Goal: Task Accomplishment & Management: Manage account settings

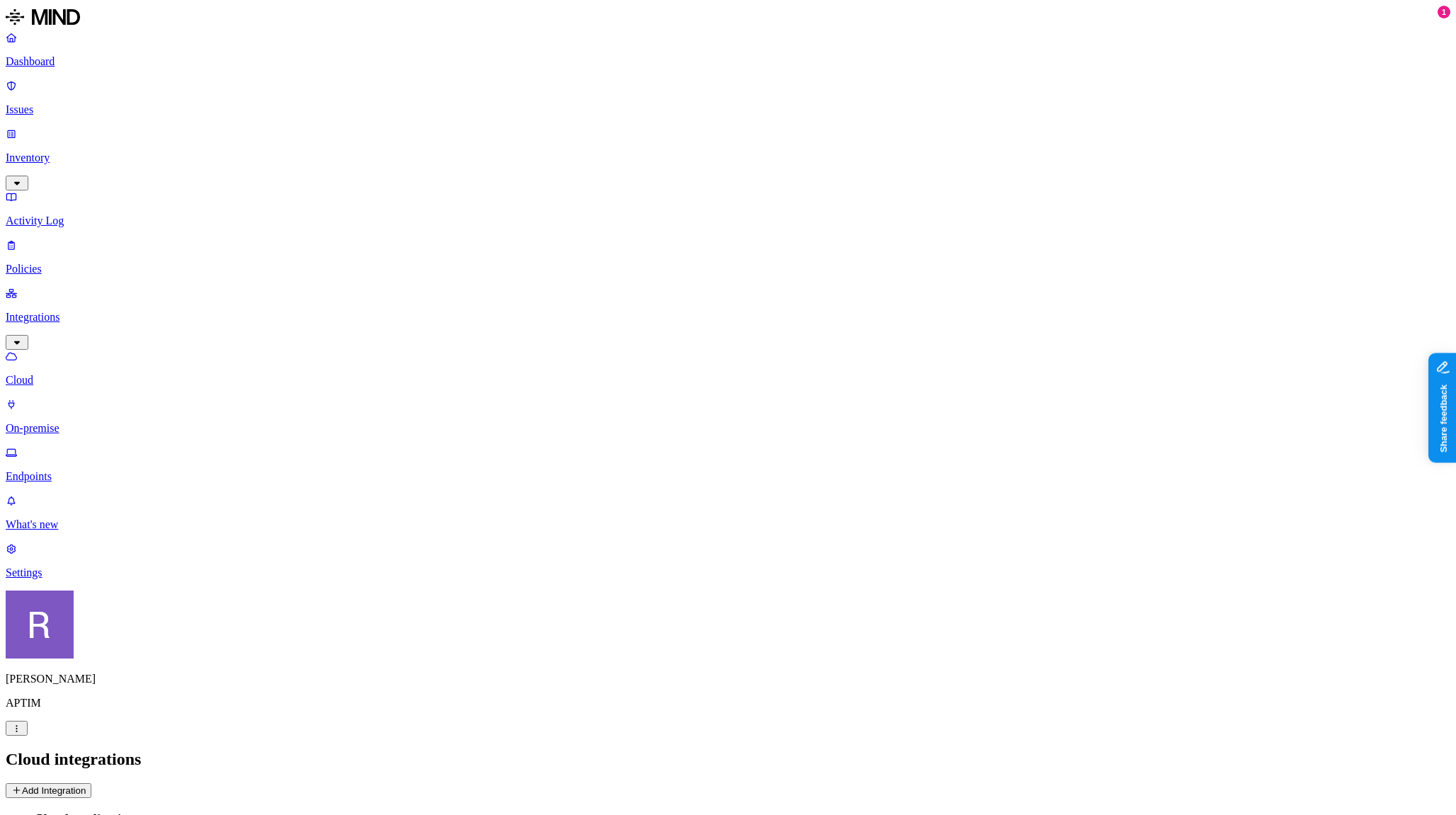
click at [138, 793] on html "Dashboard Issues Inventory Activity Log Policies Integrations Cloud On-premise …" at bounding box center [728, 528] width 1456 height 1056
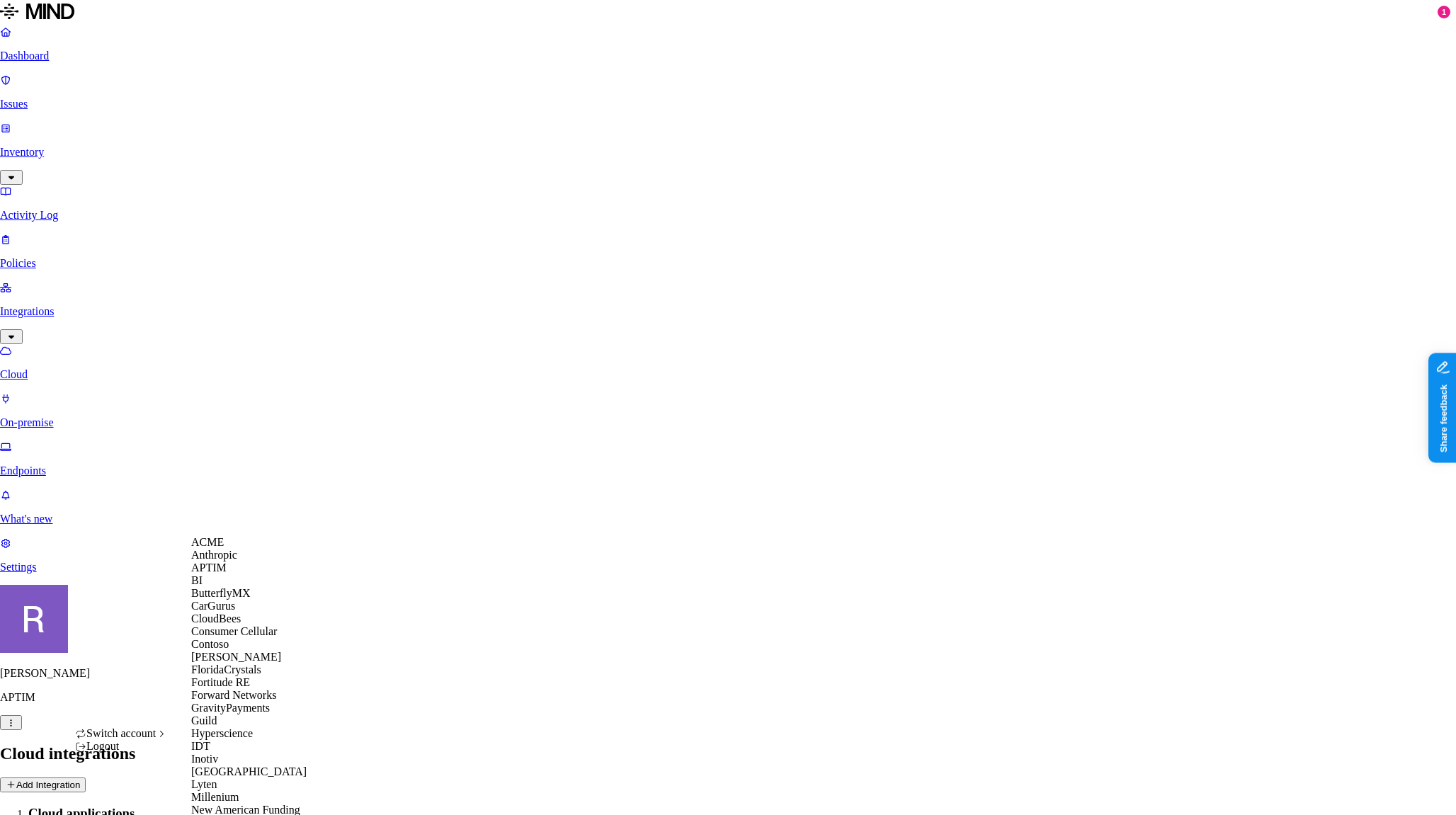
scroll to position [342, 0]
click at [252, 804] on span "New American Funding" at bounding box center [246, 810] width 109 height 12
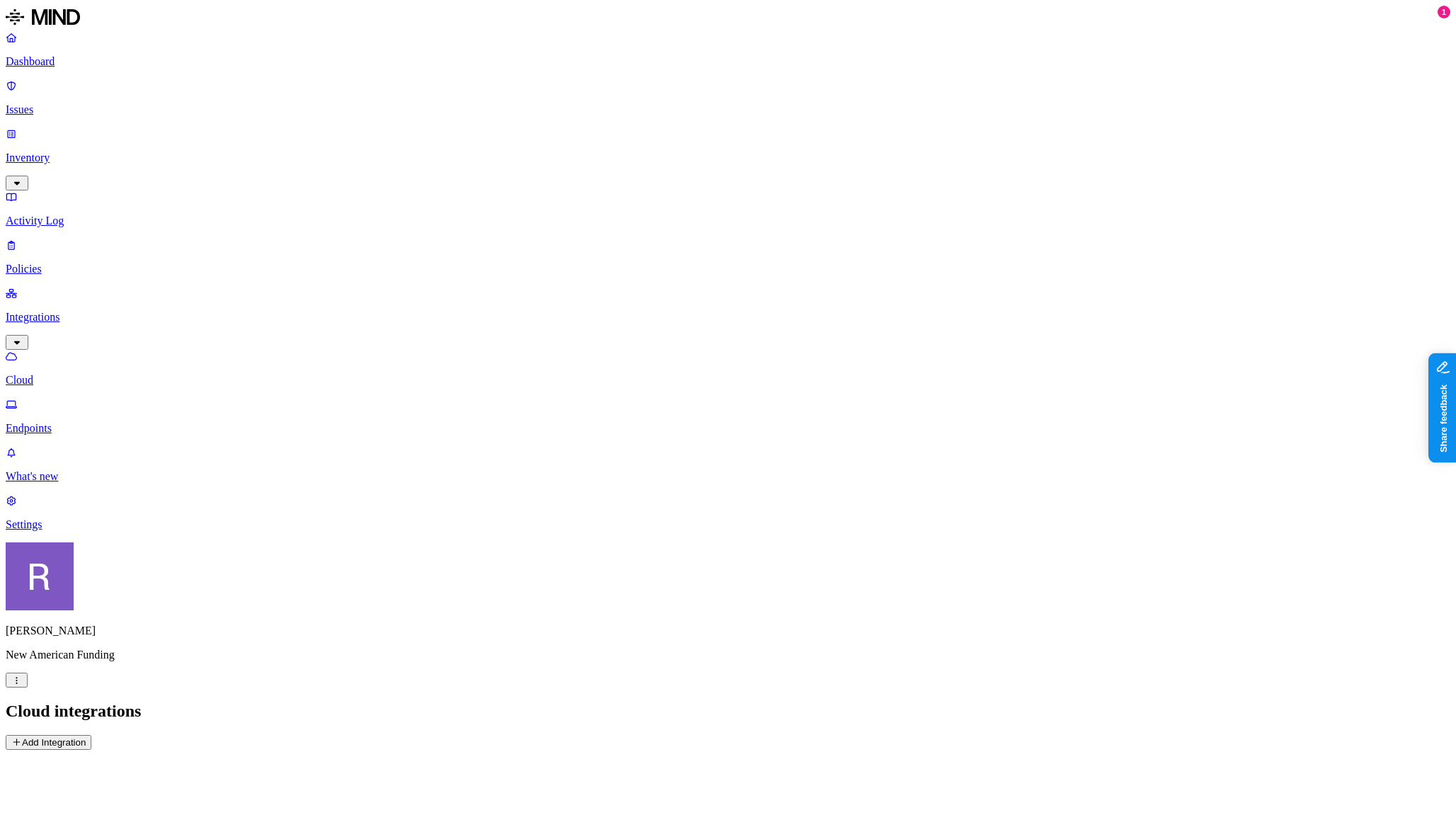
click at [81, 531] on p "Settings" at bounding box center [728, 524] width 1445 height 13
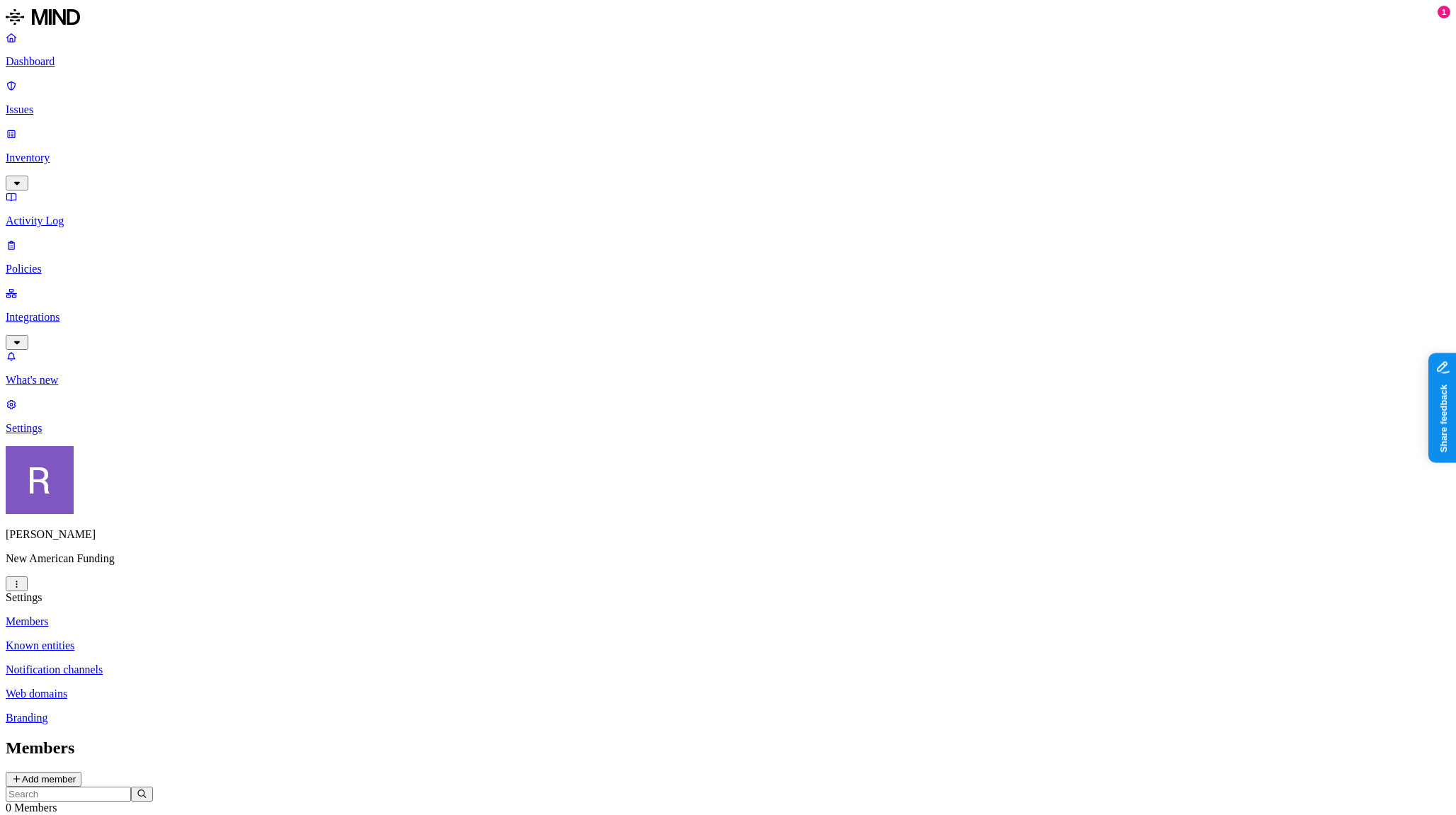
click at [82, 772] on button "Add member" at bounding box center [43, 779] width 76 height 15
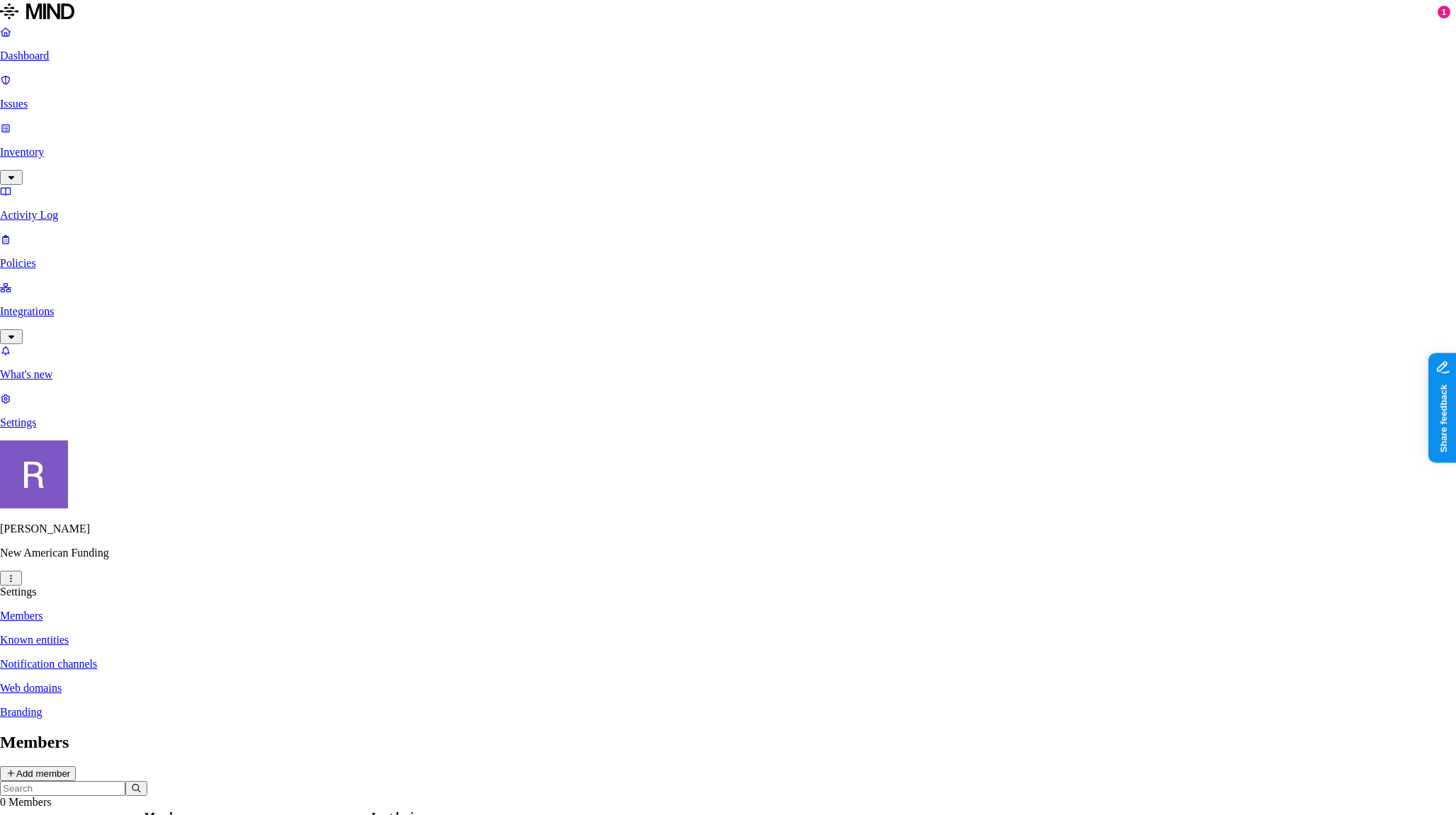
paste input "fredy.medrano@nafinc.com"
type input "f"
paste input "tim.jee@nafinc.com"
type input "tim.jee@nafinc.com"
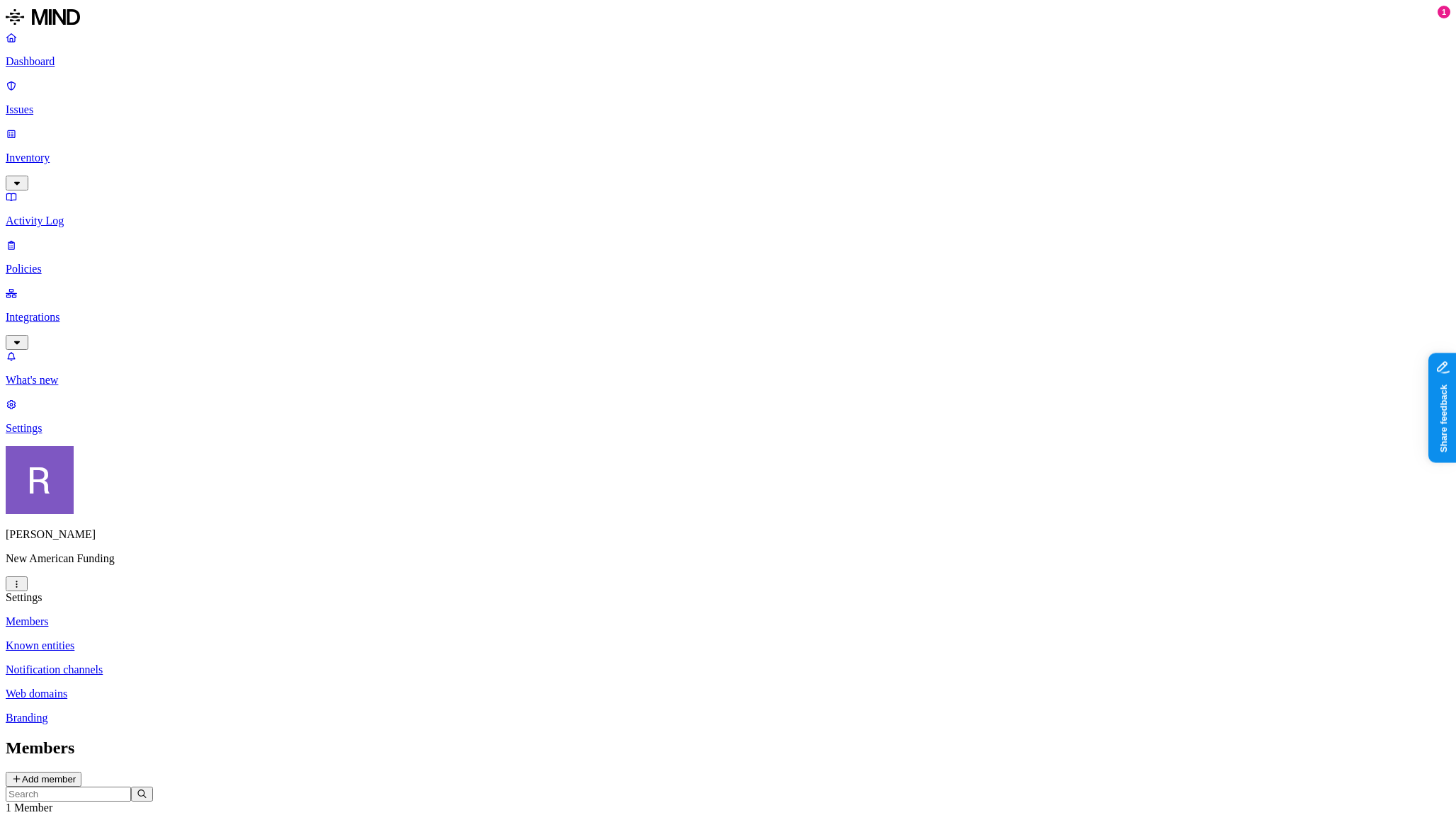
click at [82, 772] on button "Add member" at bounding box center [43, 779] width 76 height 15
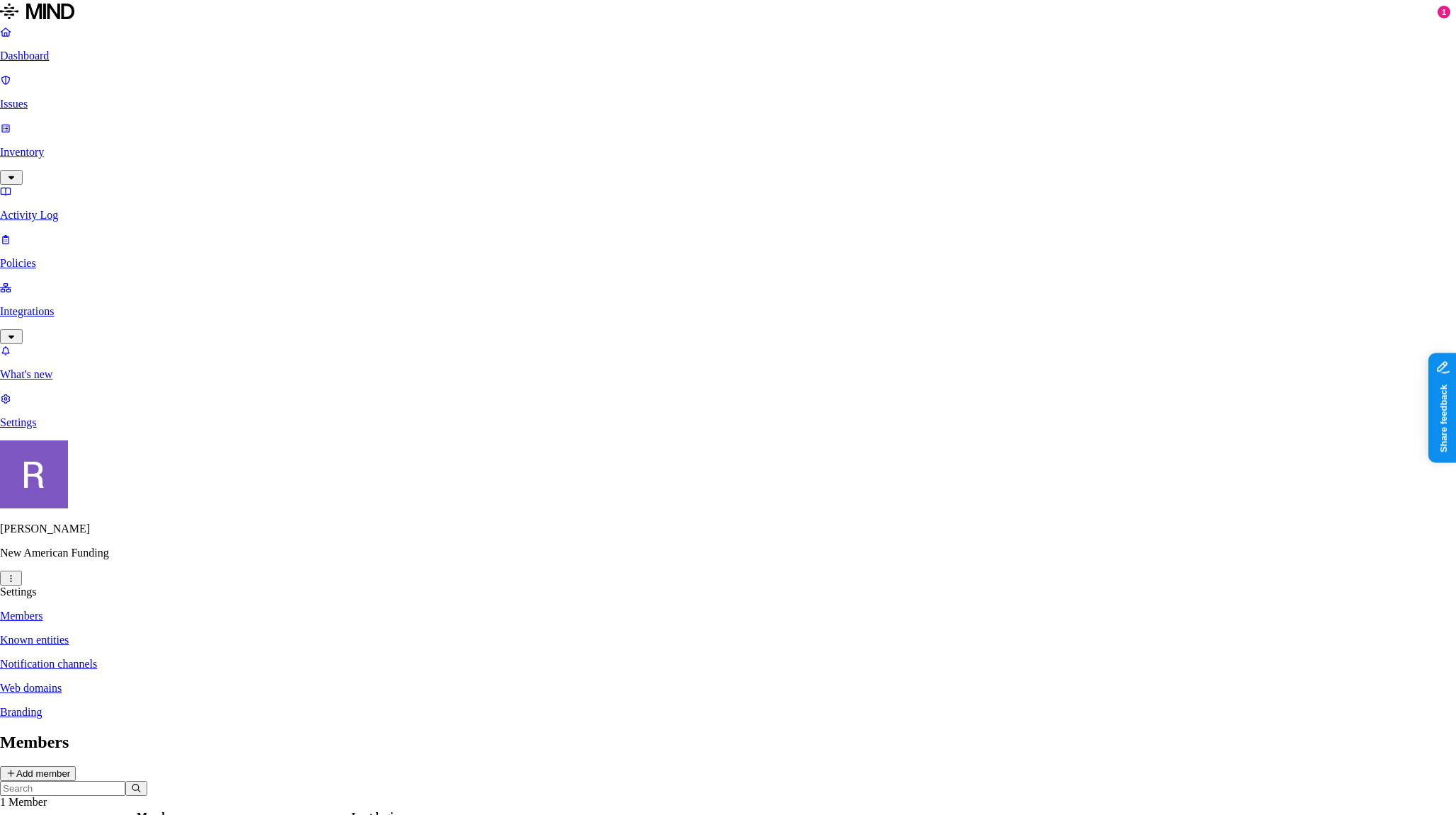
paste input "wesley.kobzi@nafinc.com"
type input "wesley.kobzi@nafinc.com"
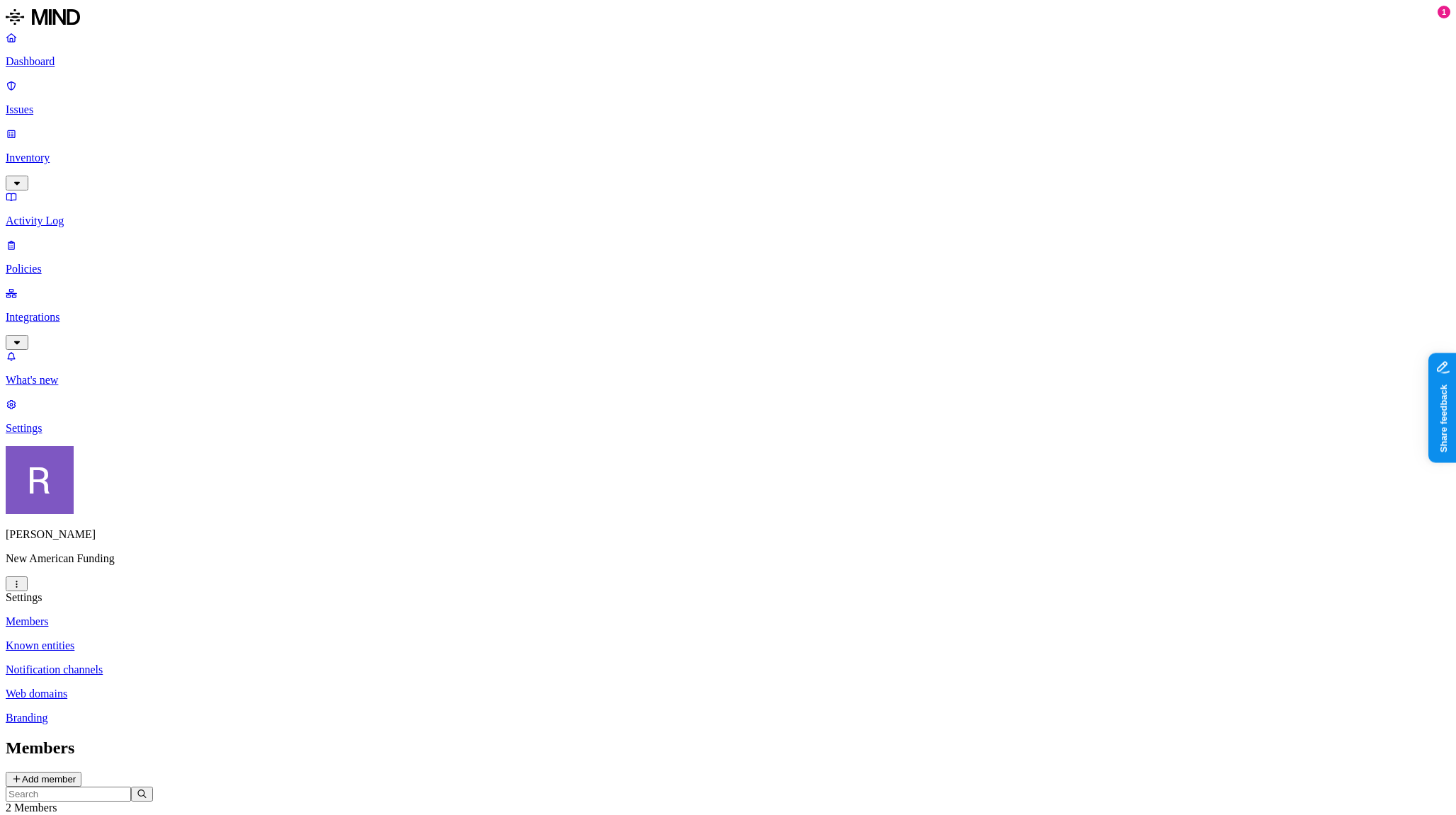
click at [54, 65] on p "Dashboard" at bounding box center [728, 61] width 1445 height 13
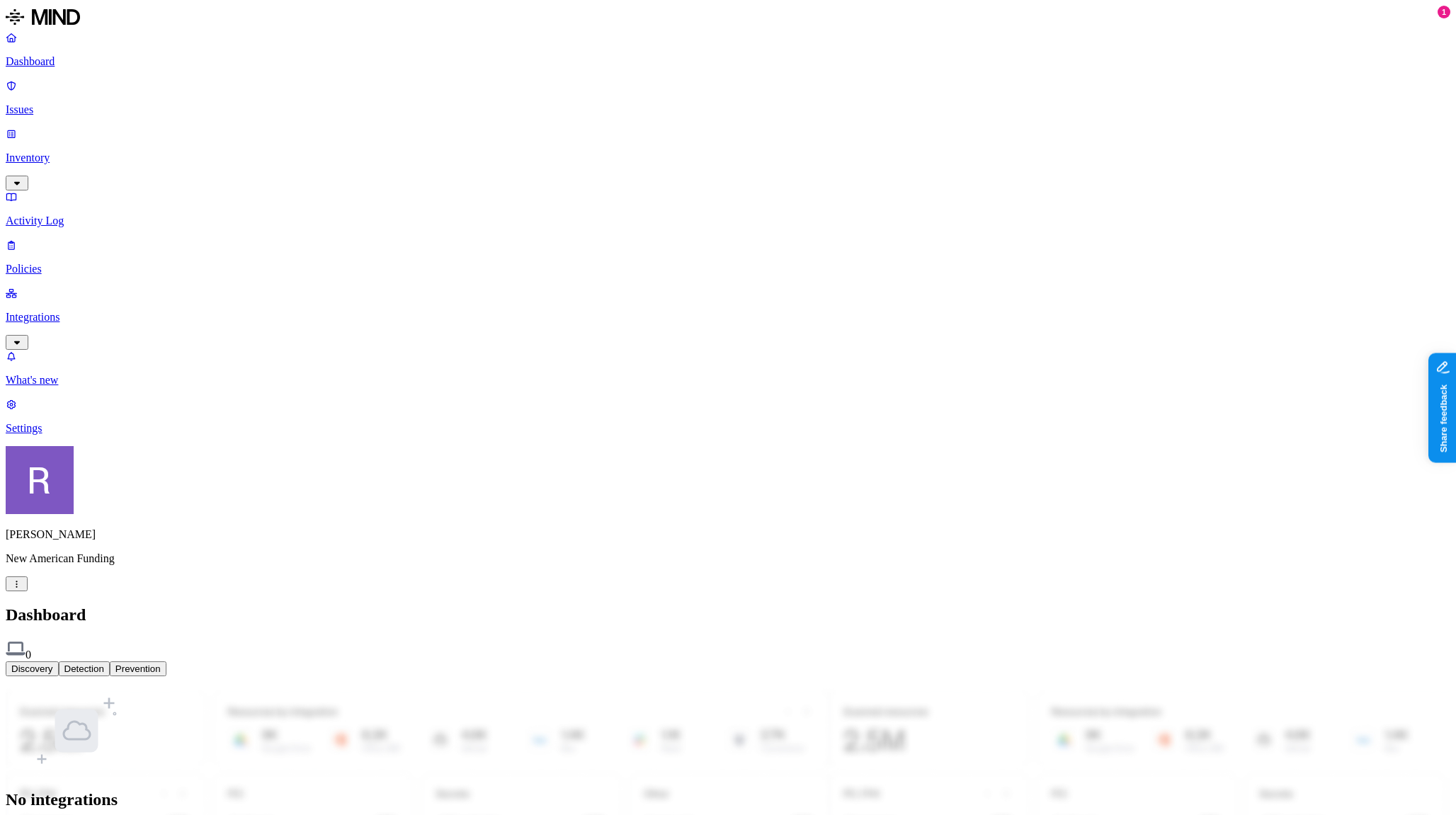
click at [47, 311] on p "Integrations" at bounding box center [728, 317] width 1445 height 13
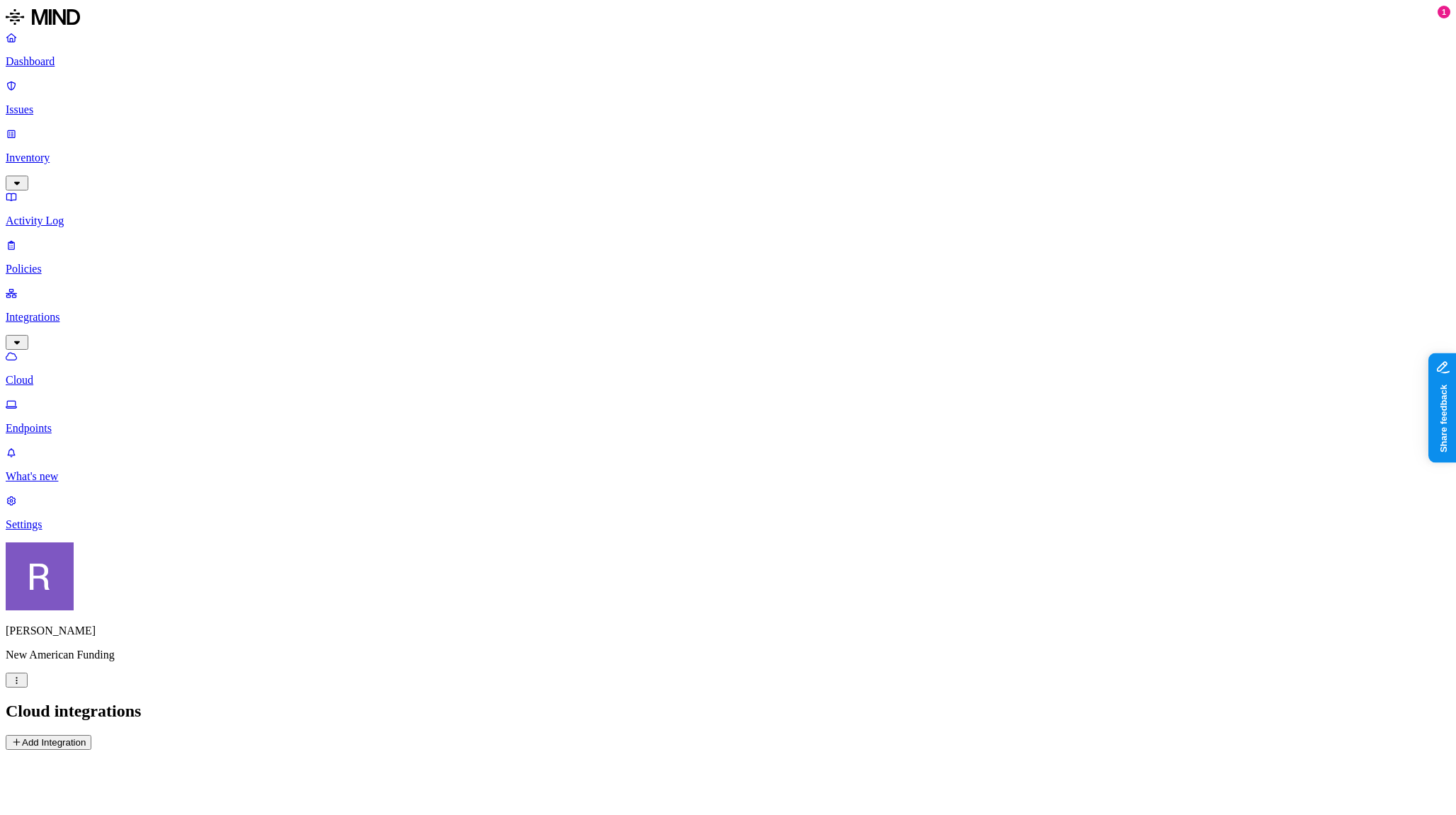
click at [48, 398] on link "Endpoints" at bounding box center [728, 416] width 1445 height 37
click at [43, 64] on p "Dashboard" at bounding box center [728, 61] width 1445 height 13
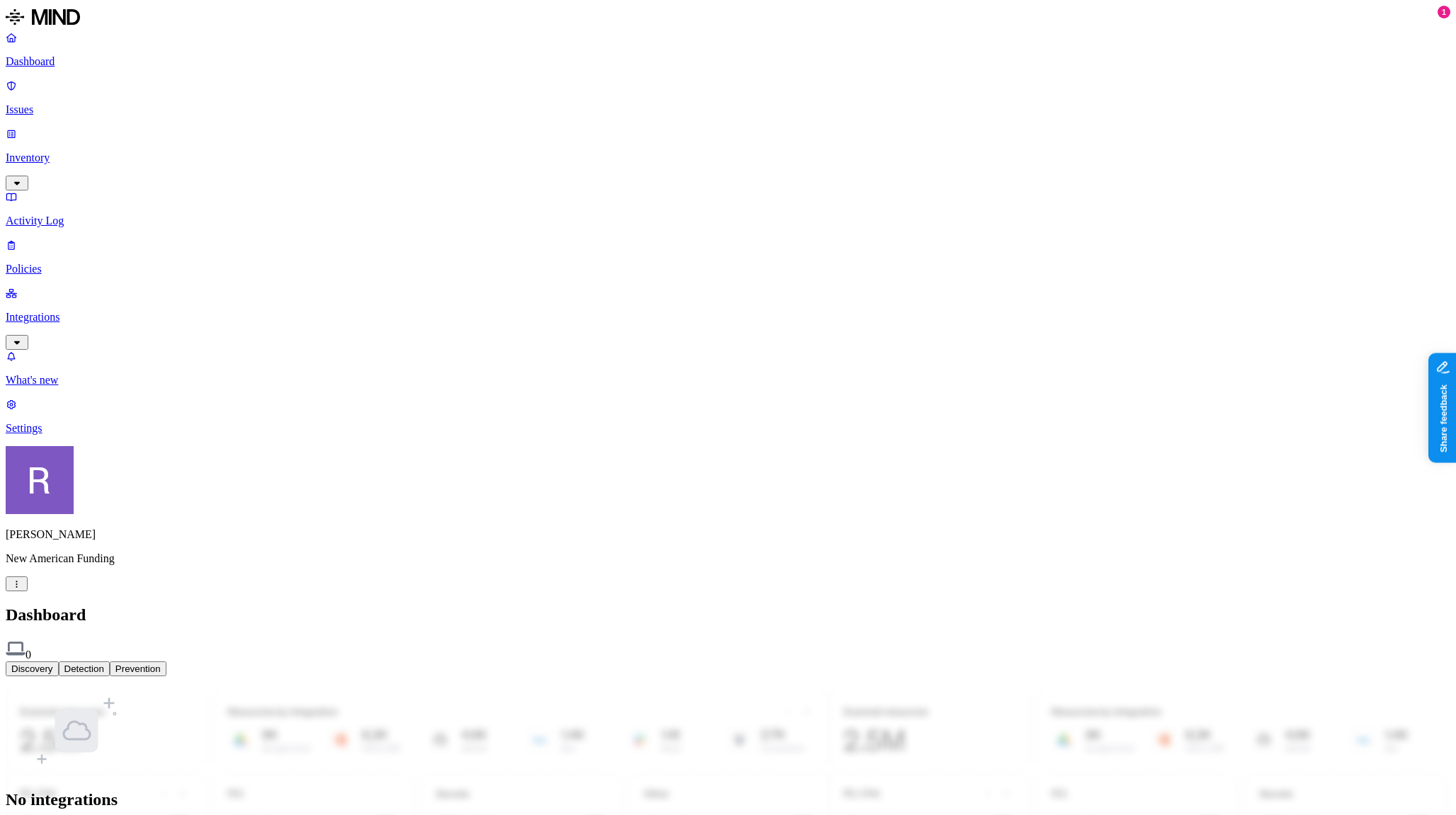
click at [73, 435] on p "Settings" at bounding box center [728, 428] width 1445 height 13
